Goal: Information Seeking & Learning: Learn about a topic

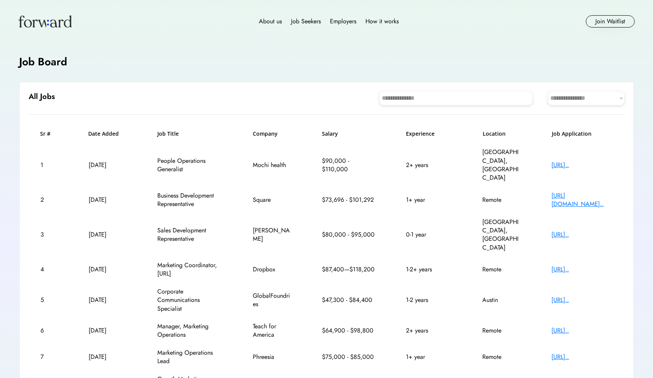
click at [570, 191] on div "[URL][DOMAIN_NAME].." at bounding box center [582, 199] width 61 height 17
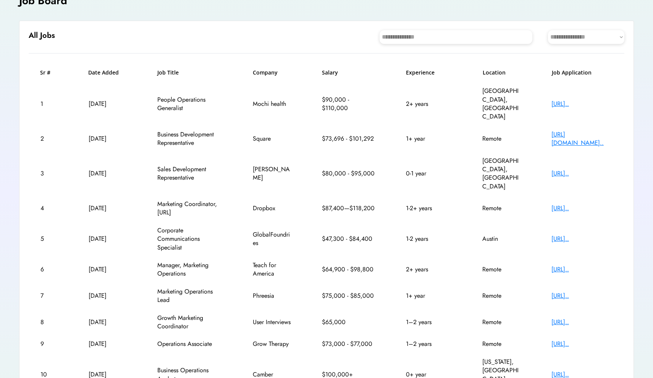
scroll to position [77, 0]
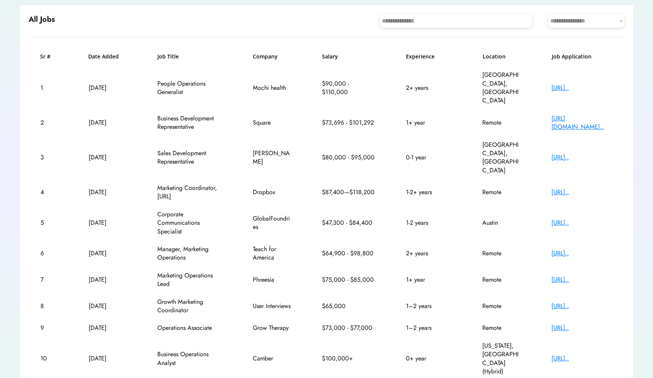
click at [576, 354] on div "[URL].." at bounding box center [582, 358] width 61 height 8
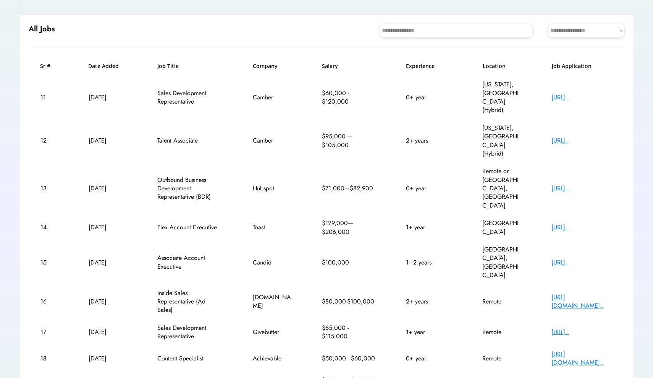
scroll to position [84, 0]
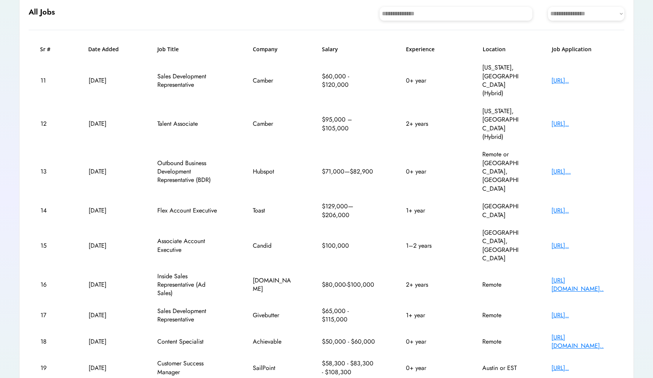
click at [588, 76] on div "[URL].." at bounding box center [582, 80] width 61 height 8
click at [580, 276] on div "[URL][DOMAIN_NAME].." at bounding box center [582, 284] width 61 height 17
click at [593, 333] on div "[URL][DOMAIN_NAME].." at bounding box center [582, 341] width 61 height 17
click at [594, 333] on div "[URL][DOMAIN_NAME].." at bounding box center [582, 341] width 61 height 17
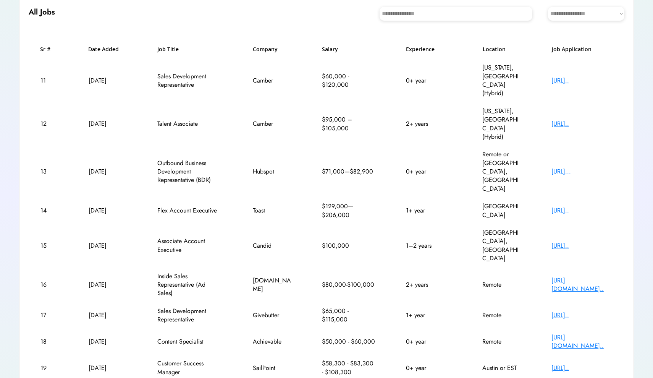
scroll to position [84, 0]
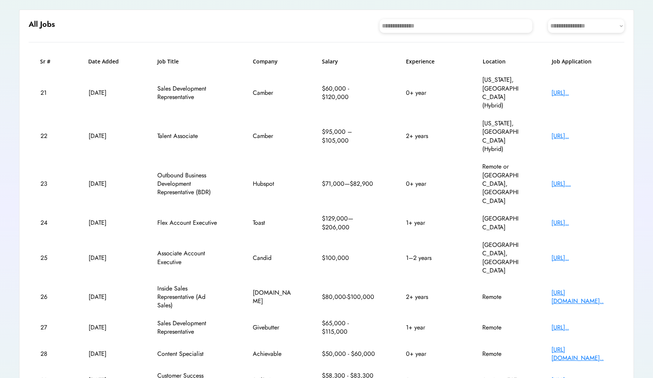
scroll to position [49, 0]
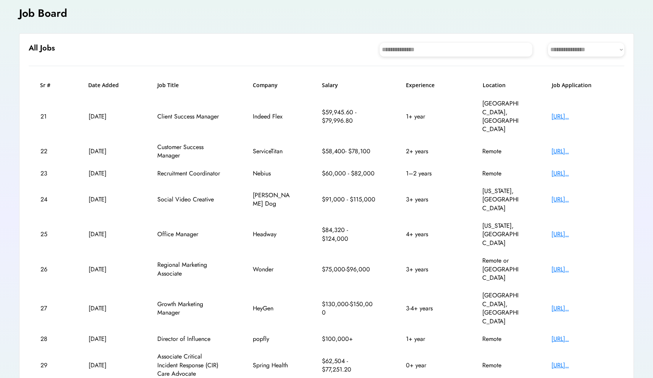
click at [563, 169] on div "[URL].." at bounding box center [582, 173] width 61 height 8
click at [557, 361] on div "[URL].." at bounding box center [582, 365] width 61 height 8
